Goal: Task Accomplishment & Management: Manage account settings

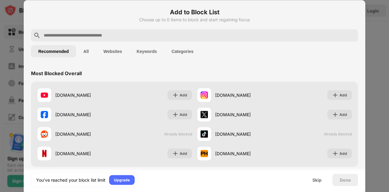
click at [327, 135] on span "Already blocked" at bounding box center [338, 134] width 28 height 5
click at [327, 131] on div "[DOMAIN_NAME] Already blocked" at bounding box center [274, 133] width 160 height 19
click at [117, 52] on button "Websites" at bounding box center [112, 51] width 33 height 12
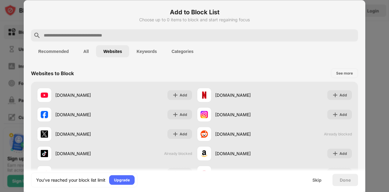
click at [335, 136] on div "[DOMAIN_NAME] Already blocked" at bounding box center [274, 133] width 160 height 19
click at [325, 132] on span "Already blocked" at bounding box center [338, 134] width 28 height 5
click at [201, 136] on img at bounding box center [204, 133] width 7 height 7
click at [84, 48] on button "All" at bounding box center [86, 51] width 20 height 12
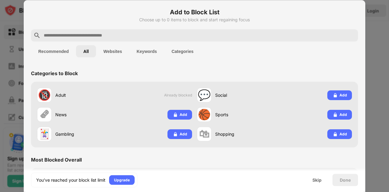
click at [113, 53] on button "Websites" at bounding box center [112, 51] width 33 height 12
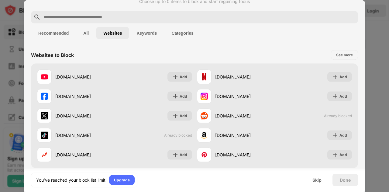
scroll to position [19, 0]
click at [183, 136] on div "[DOMAIN_NAME] Already blocked" at bounding box center [115, 134] width 160 height 19
drag, startPoint x: 74, startPoint y: 134, endPoint x: 60, endPoint y: 130, distance: 15.6
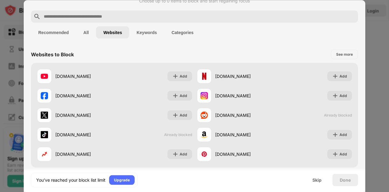
click at [60, 130] on div "[DOMAIN_NAME]" at bounding box center [75, 134] width 77 height 15
click at [317, 179] on div "Skip" at bounding box center [316, 179] width 9 height 5
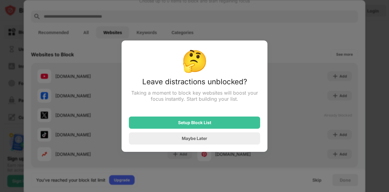
click at [273, 93] on div at bounding box center [194, 96] width 389 height 192
